Goal: Task Accomplishment & Management: Complete application form

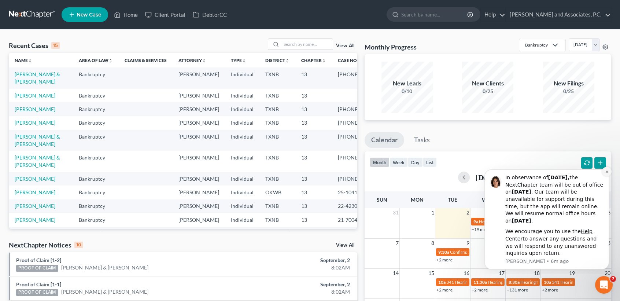
click at [608, 171] on icon "Dismiss notification" at bounding box center [607, 172] width 4 height 4
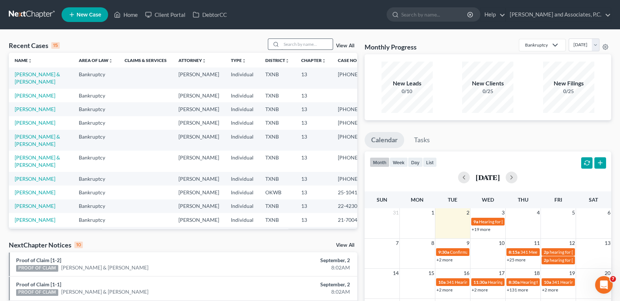
click at [328, 37] on div "Recent Cases 15 View All Name unfold_more expand_more expand_less Area of Law u…" at bounding box center [310, 272] width 620 height 484
click at [325, 44] on input "search" at bounding box center [306, 44] width 51 height 11
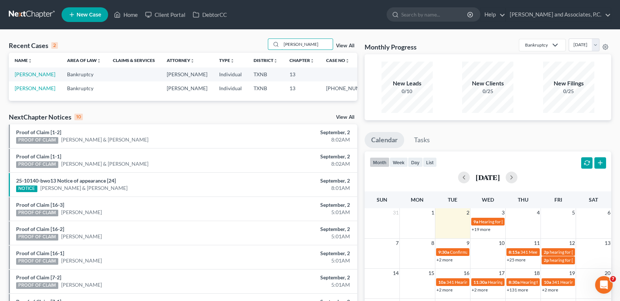
type input "[PERSON_NAME]"
click at [20, 77] on link "[PERSON_NAME]" at bounding box center [35, 74] width 41 height 6
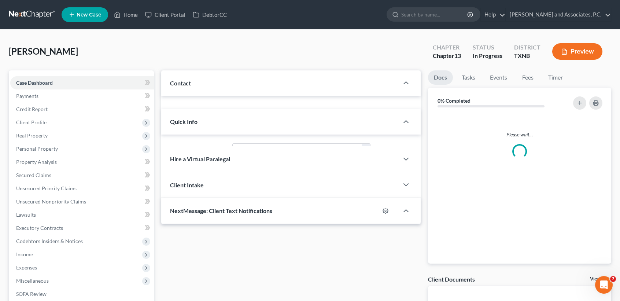
click at [20, 84] on span "Case Dashboard" at bounding box center [34, 82] width 37 height 6
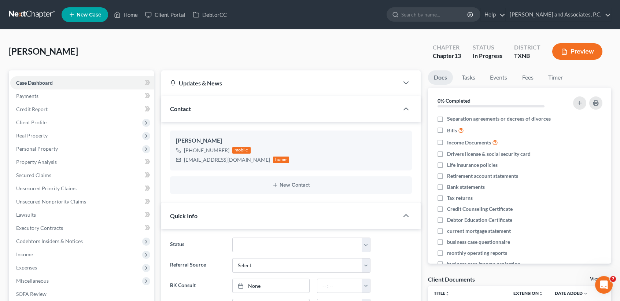
scroll to position [64, 0]
click at [533, 79] on link "Fees" at bounding box center [527, 77] width 23 height 14
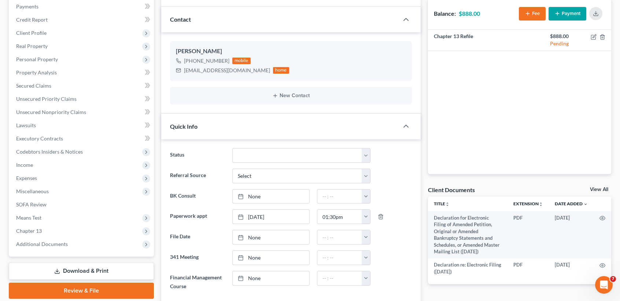
scroll to position [0, 0]
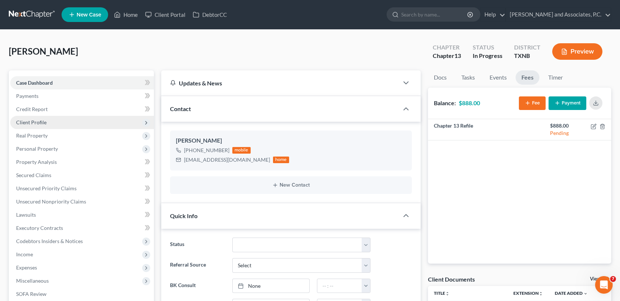
click at [36, 124] on span "Client Profile" at bounding box center [31, 122] width 30 height 6
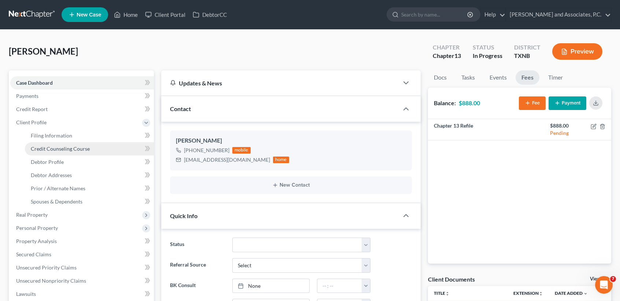
click at [36, 142] on link "Credit Counseling Course" at bounding box center [89, 148] width 129 height 13
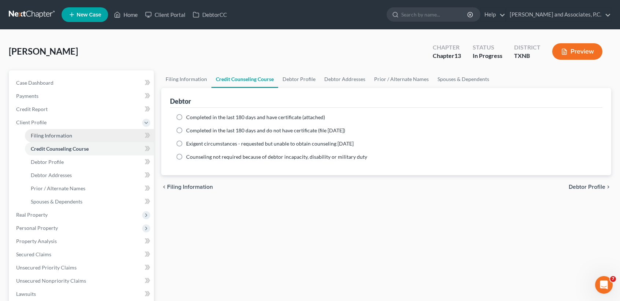
click at [37, 135] on span "Filing Information" at bounding box center [51, 135] width 41 height 6
select select "1"
select select "0"
select select "3"
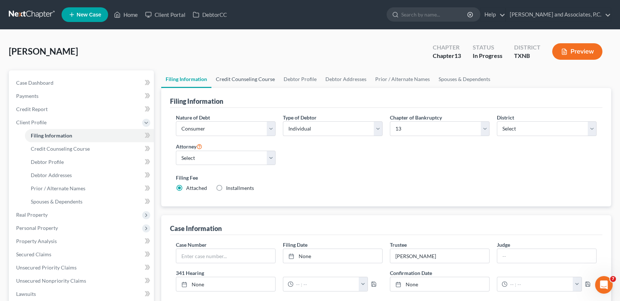
click at [257, 75] on link "Credit Counseling Course" at bounding box center [245, 79] width 68 height 18
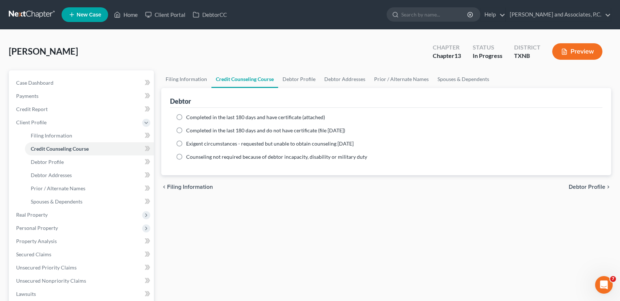
click at [186, 114] on label "Completed in the last 180 days and have certificate (attached)" at bounding box center [255, 117] width 139 height 7
click at [189, 114] on input "Completed in the last 180 days and have certificate (attached)" at bounding box center [191, 116] width 5 height 5
radio input "true"
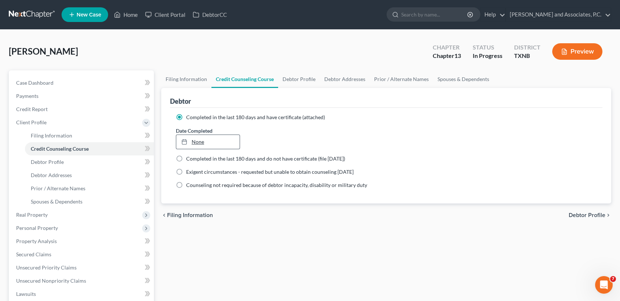
type input "[DATE]"
click at [199, 142] on link "[DATE]" at bounding box center [207, 142] width 63 height 14
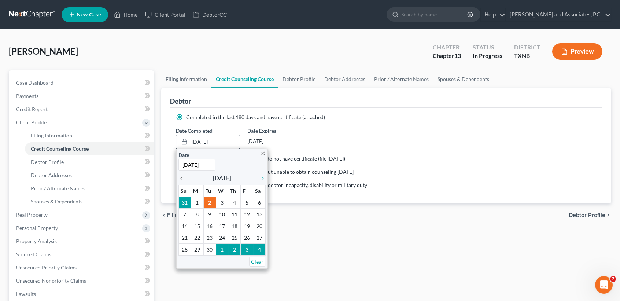
click at [180, 176] on icon "chevron_left" at bounding box center [183, 178] width 10 height 6
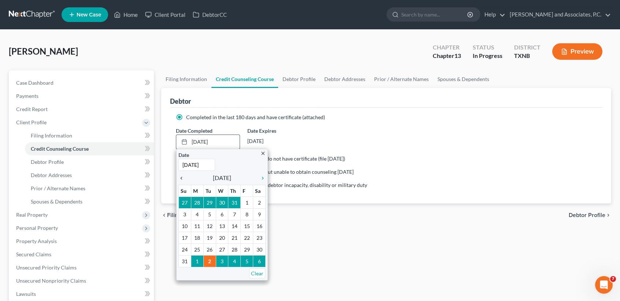
click at [180, 176] on icon "chevron_left" at bounding box center [183, 178] width 10 height 6
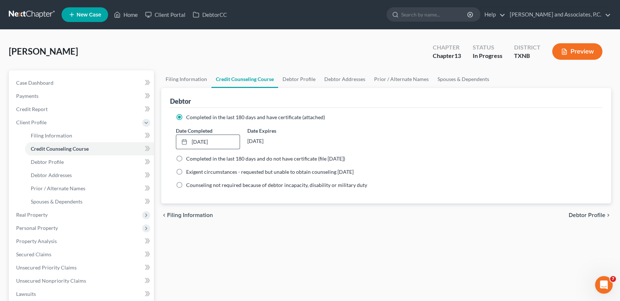
drag, startPoint x: 243, startPoint y: 262, endPoint x: 236, endPoint y: 271, distance: 11.3
click at [241, 263] on div "Filing Information Credit Counseling Course Debtor Profile Debtor Addresses Pri…" at bounding box center [385, 268] width 457 height 397
click at [292, 81] on link "Debtor Profile" at bounding box center [299, 79] width 42 height 18
select select "0"
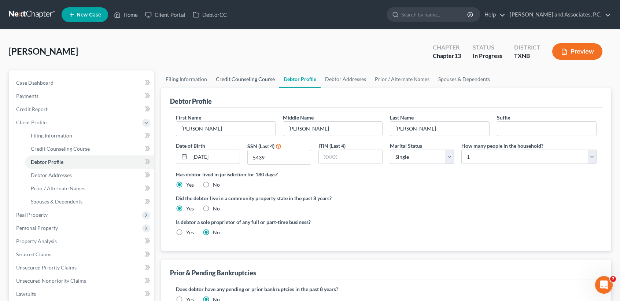
drag, startPoint x: 231, startPoint y: 78, endPoint x: 212, endPoint y: 75, distance: 19.6
click at [231, 78] on link "Credit Counseling Course" at bounding box center [245, 79] width 68 height 18
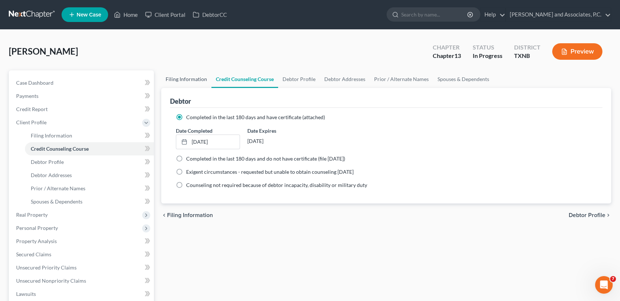
click at [197, 77] on link "Filing Information" at bounding box center [186, 79] width 50 height 18
select select "1"
select select "0"
select select "3"
select select "78"
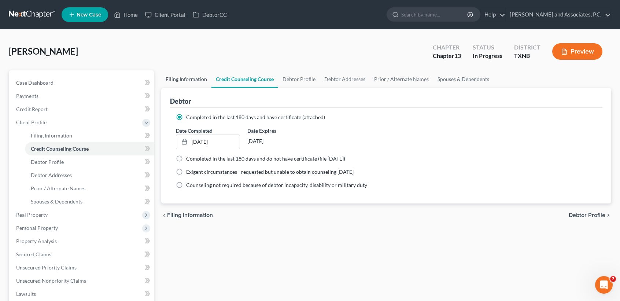
select select "0"
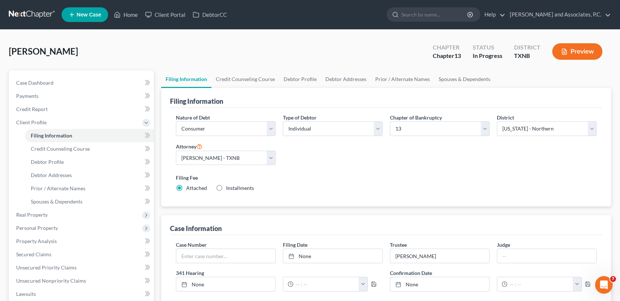
click at [190, 55] on div "[PERSON_NAME] Upgraded Chapter Chapter 13 Status In [GEOGRAPHIC_DATA] [GEOGRAPH…" at bounding box center [310, 54] width 602 height 32
click at [55, 84] on link "Case Dashboard" at bounding box center [82, 82] width 144 height 13
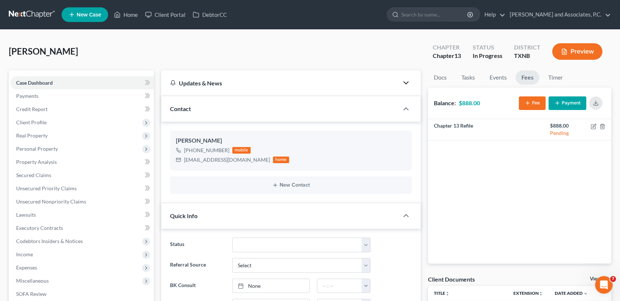
click at [404, 82] on icon "button" at bounding box center [405, 82] width 9 height 9
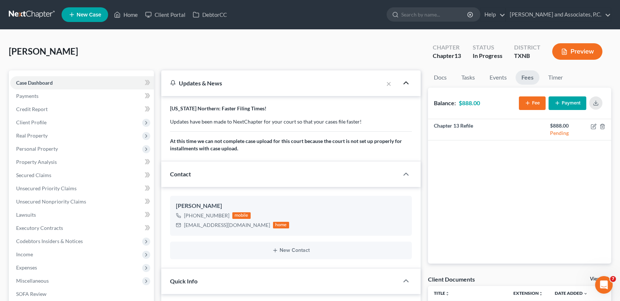
click at [407, 82] on polyline "button" at bounding box center [406, 83] width 4 height 2
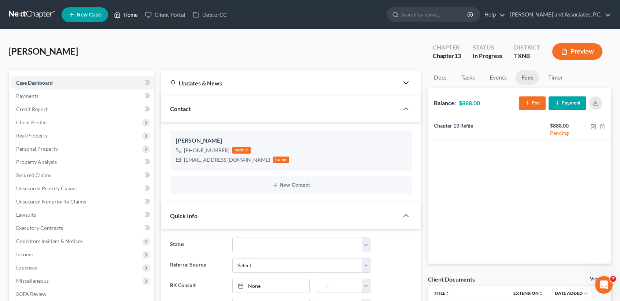
click at [130, 15] on link "Home" at bounding box center [125, 14] width 31 height 13
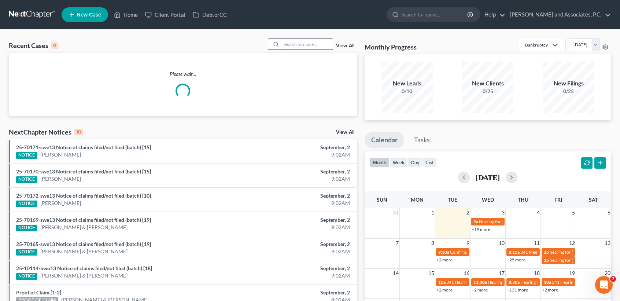
click at [299, 44] on input "search" at bounding box center [306, 44] width 51 height 11
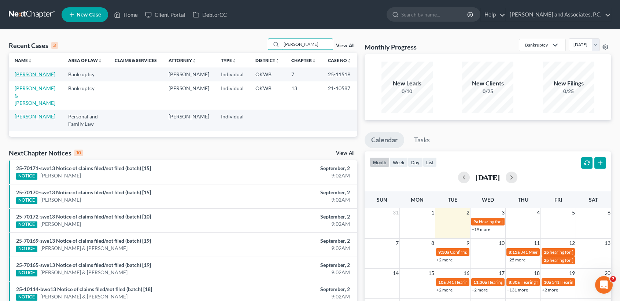
type input "[PERSON_NAME]"
click at [26, 75] on link "[PERSON_NAME]" at bounding box center [35, 74] width 41 height 6
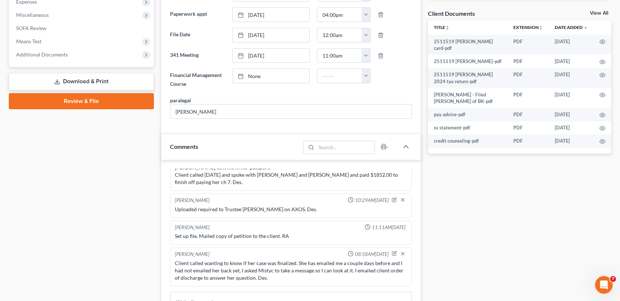
scroll to position [265, 0]
click at [600, 14] on link "View All" at bounding box center [599, 13] width 18 height 5
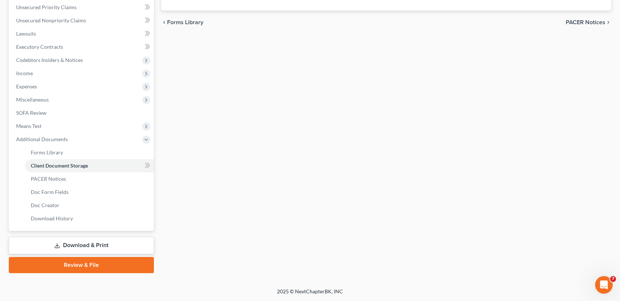
scroll to position [100, 0]
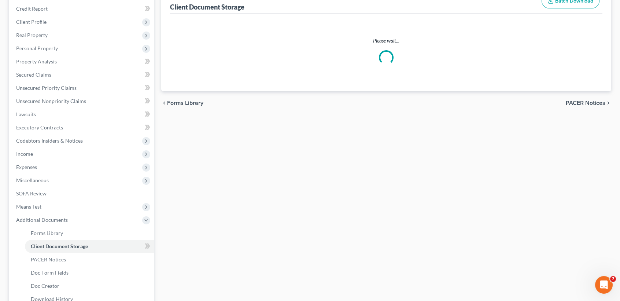
select select "0"
select select "3"
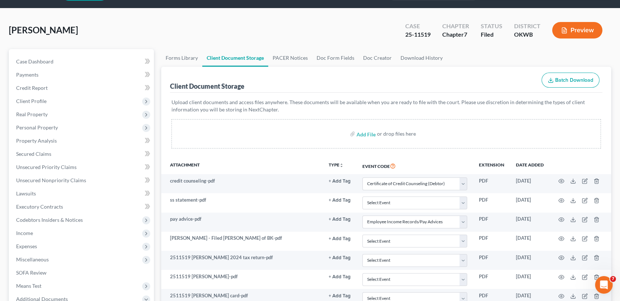
scroll to position [0, 0]
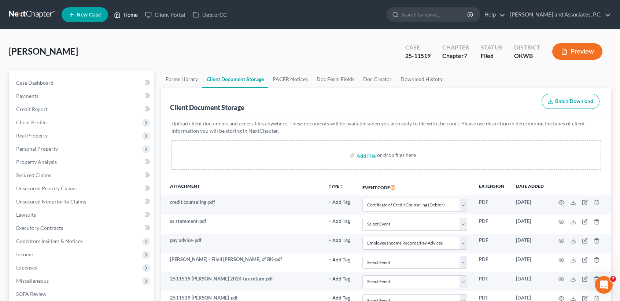
click at [135, 20] on link "Home" at bounding box center [125, 14] width 31 height 13
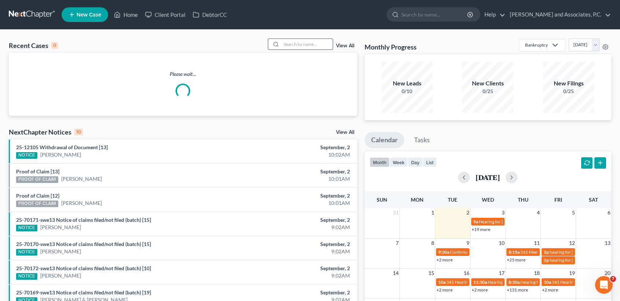
click at [292, 38] on div "Recent Cases 0 View All Please wait... NextChapter Notices 10 View All 25-12105…" at bounding box center [310, 220] width 620 height 380
click at [294, 41] on input "search" at bounding box center [306, 44] width 51 height 11
click at [294, 44] on input "search" at bounding box center [306, 44] width 51 height 11
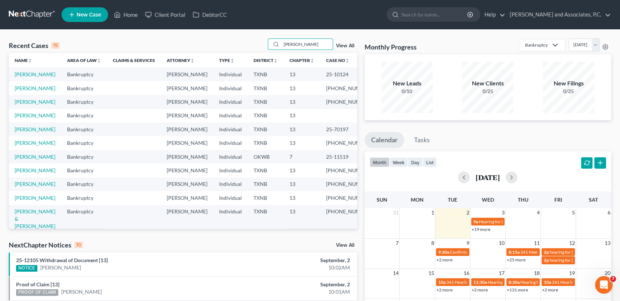
drag, startPoint x: 304, startPoint y: 48, endPoint x: 199, endPoint y: 59, distance: 105.7
click at [199, 59] on div "Recent Cases 15 [PERSON_NAME] View All Name unfold_more expand_more expand_less…" at bounding box center [183, 133] width 348 height 190
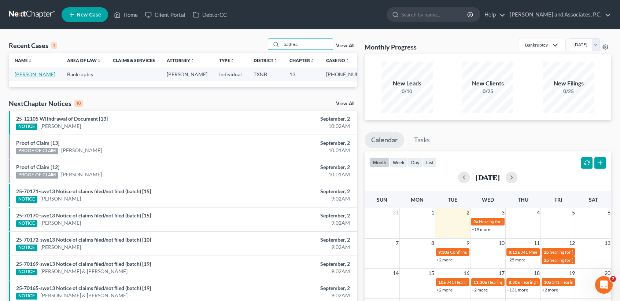
type input "battrea"
click at [34, 77] on link "[PERSON_NAME]" at bounding box center [35, 74] width 41 height 6
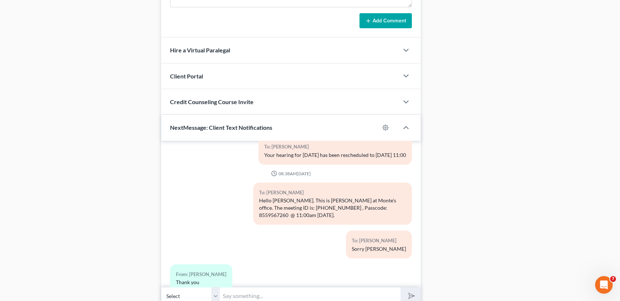
scroll to position [633, 0]
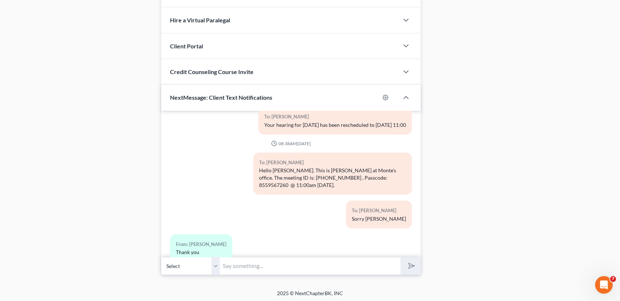
click at [373, 267] on input "text" at bounding box center [310, 266] width 181 height 18
type input "[PERSON_NAME], this is [PERSON_NAME] at MJWs. The 2023 and 2024 tax returns tha…"
click at [400, 257] on button "submit" at bounding box center [410, 265] width 20 height 17
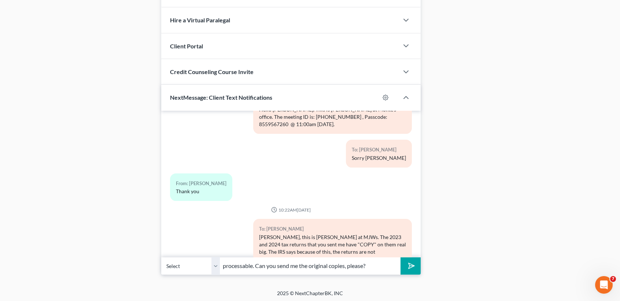
type input "processable. Can you send me the original copies, please?"
click at [400, 257] on button "submit" at bounding box center [410, 265] width 20 height 17
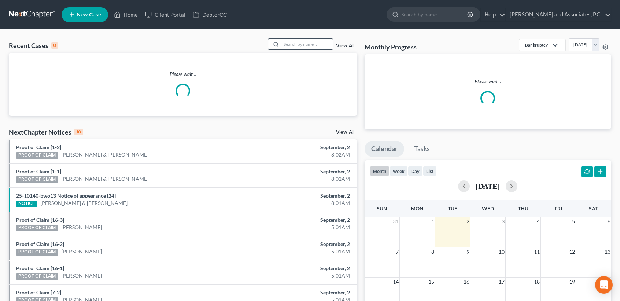
click at [322, 43] on input "search" at bounding box center [306, 44] width 51 height 11
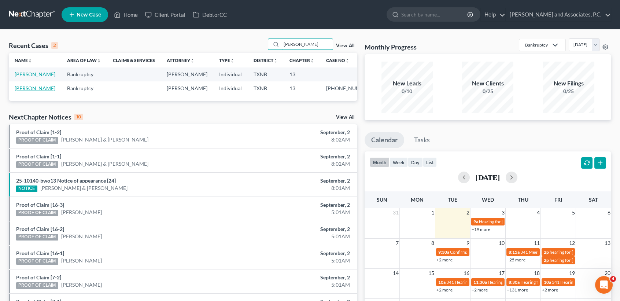
type input "[PERSON_NAME]"
click at [22, 91] on link "[PERSON_NAME]" at bounding box center [35, 88] width 41 height 6
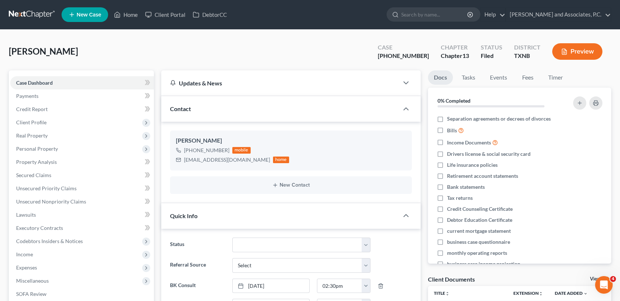
scroll to position [314, 0]
click at [32, 119] on span "Client Profile" at bounding box center [31, 122] width 30 height 6
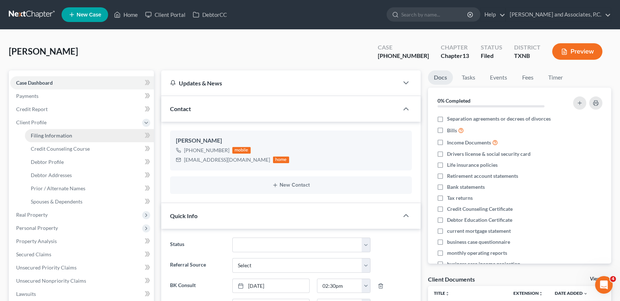
click at [46, 140] on link "Filing Information" at bounding box center [89, 135] width 129 height 13
select select "1"
select select "0"
select select "3"
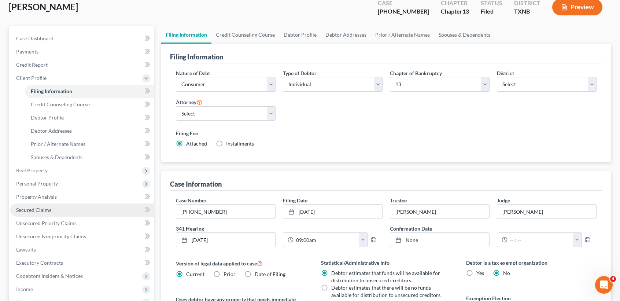
scroll to position [147, 0]
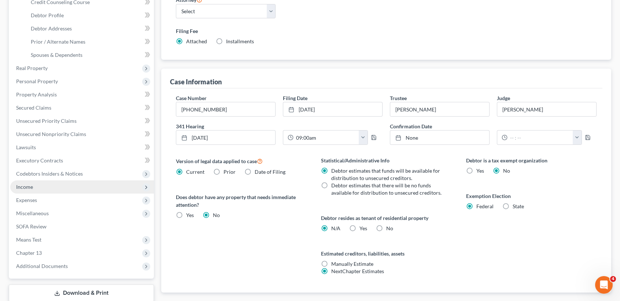
click at [36, 190] on span "Income" at bounding box center [82, 186] width 144 height 13
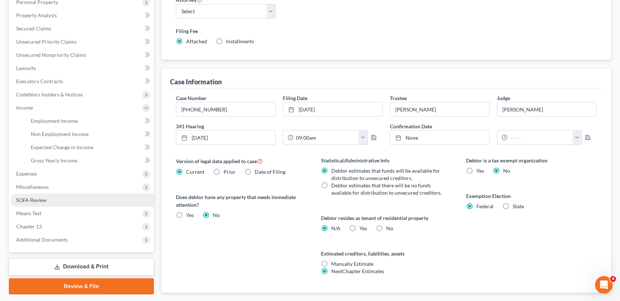
click at [35, 202] on span "SOFA Review" at bounding box center [31, 200] width 30 height 6
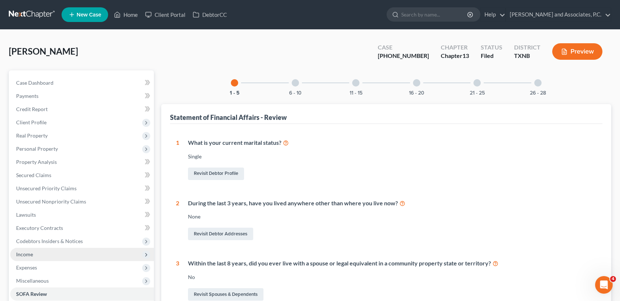
click at [29, 250] on span "Income" at bounding box center [82, 254] width 144 height 13
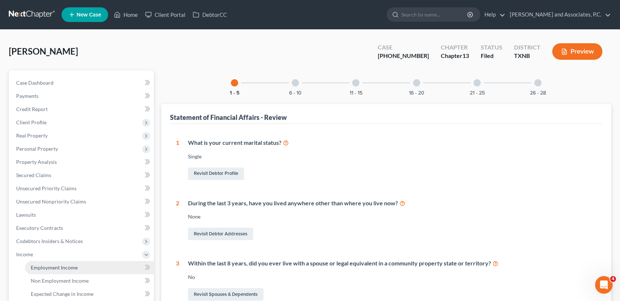
click at [47, 267] on span "Employment Income" at bounding box center [54, 267] width 47 height 6
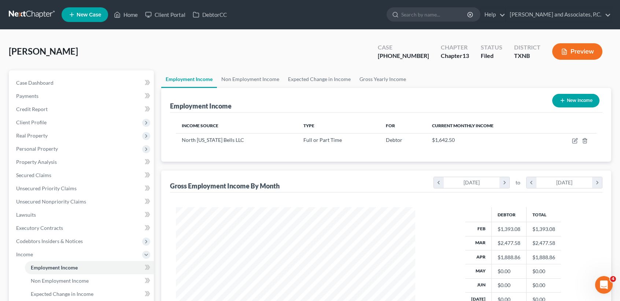
scroll to position [131, 253]
click at [227, 74] on link "Non Employment Income" at bounding box center [250, 79] width 67 height 18
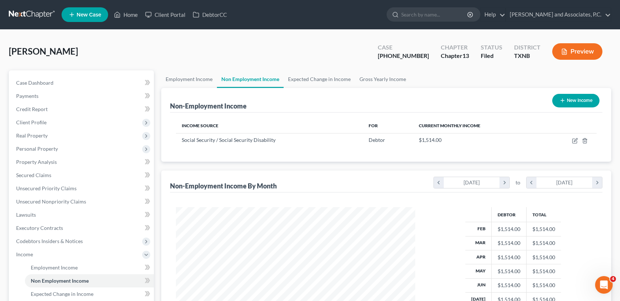
scroll to position [131, 253]
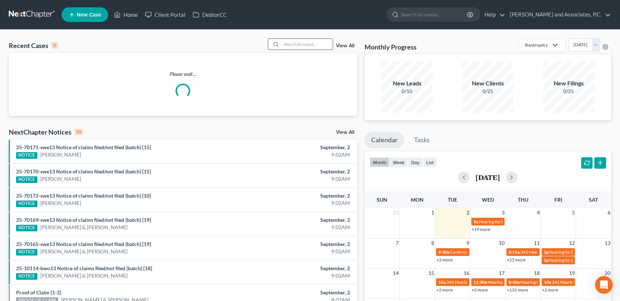
click at [308, 42] on input "search" at bounding box center [306, 44] width 51 height 11
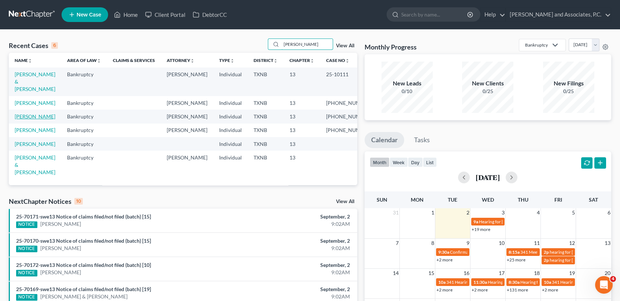
type input "weaver"
click at [33, 117] on link "[PERSON_NAME]" at bounding box center [35, 116] width 41 height 6
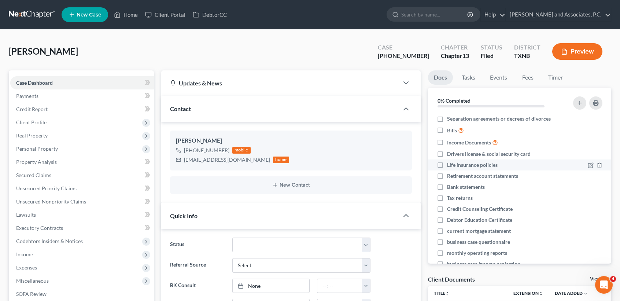
scroll to position [134, 0]
click at [133, 15] on link "Home" at bounding box center [125, 14] width 31 height 13
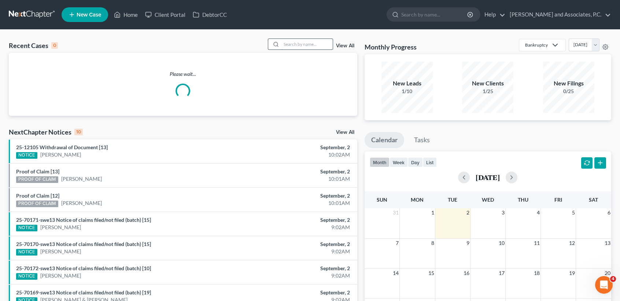
click at [285, 47] on input "search" at bounding box center [306, 44] width 51 height 11
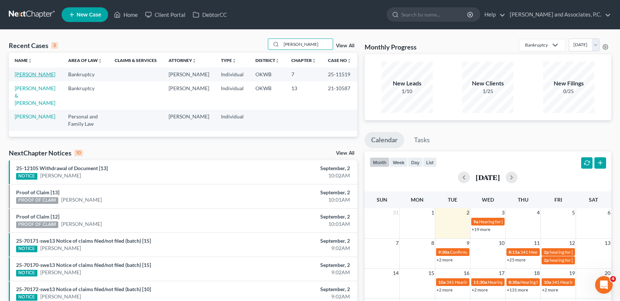
type input "[PERSON_NAME]"
click at [23, 75] on link "[PERSON_NAME]" at bounding box center [35, 74] width 41 height 6
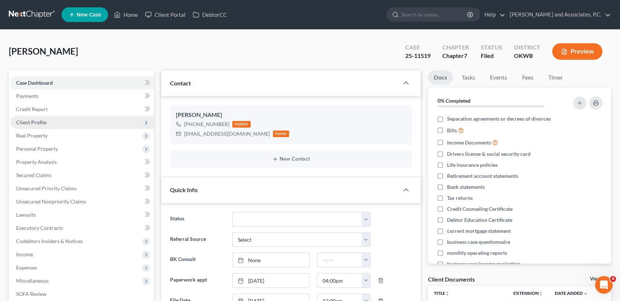
scroll to position [100, 0]
click at [31, 124] on span "Client Profile" at bounding box center [31, 122] width 30 height 6
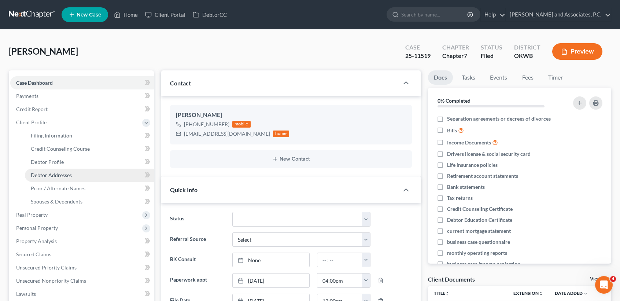
click at [78, 175] on link "Debtor Addresses" at bounding box center [89, 174] width 129 height 13
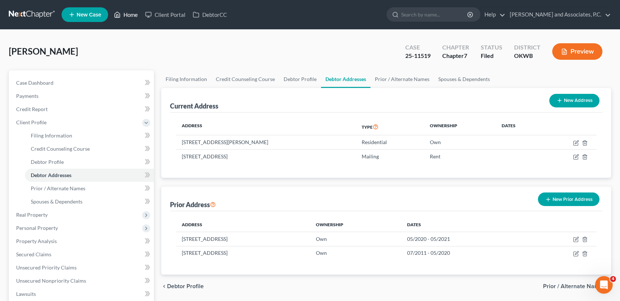
click at [125, 15] on link "Home" at bounding box center [125, 14] width 31 height 13
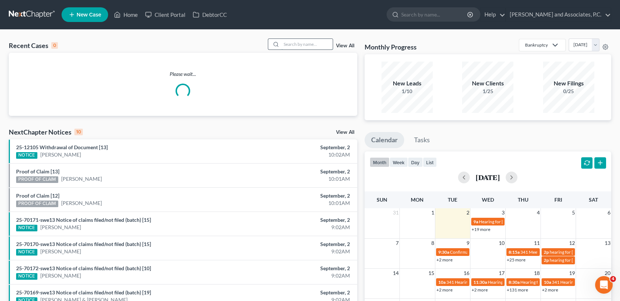
click at [303, 48] on input "search" at bounding box center [306, 44] width 51 height 11
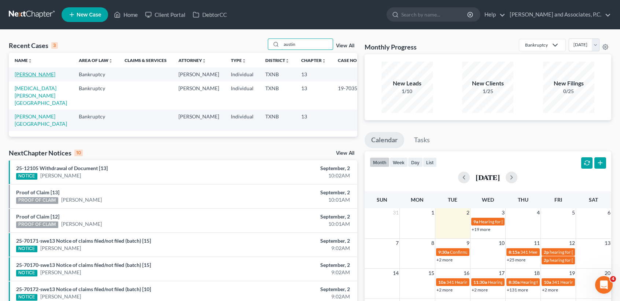
type input "austin"
click at [40, 77] on link "[PERSON_NAME]" at bounding box center [35, 74] width 41 height 6
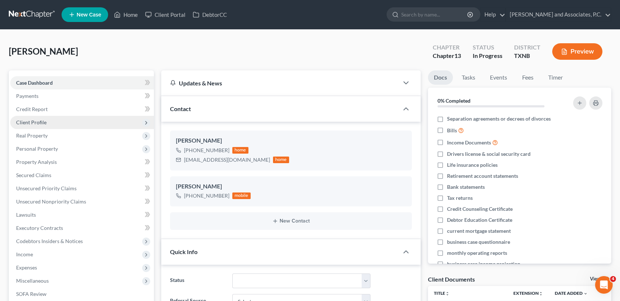
click at [51, 122] on span "Client Profile" at bounding box center [82, 122] width 144 height 13
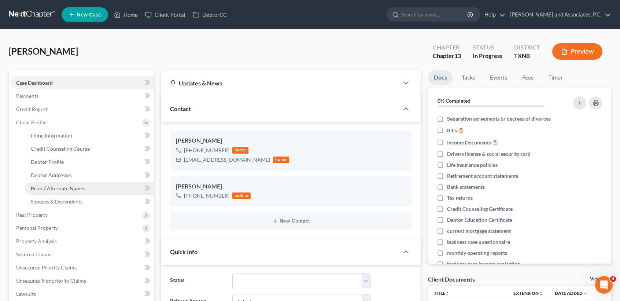
click at [53, 191] on link "Prior / Alternate Names" at bounding box center [89, 188] width 129 height 13
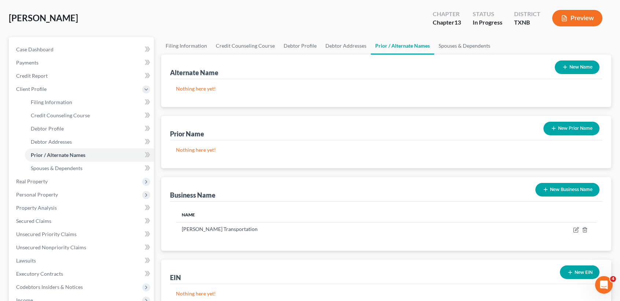
scroll to position [49, 0]
